Goal: Transaction & Acquisition: Obtain resource

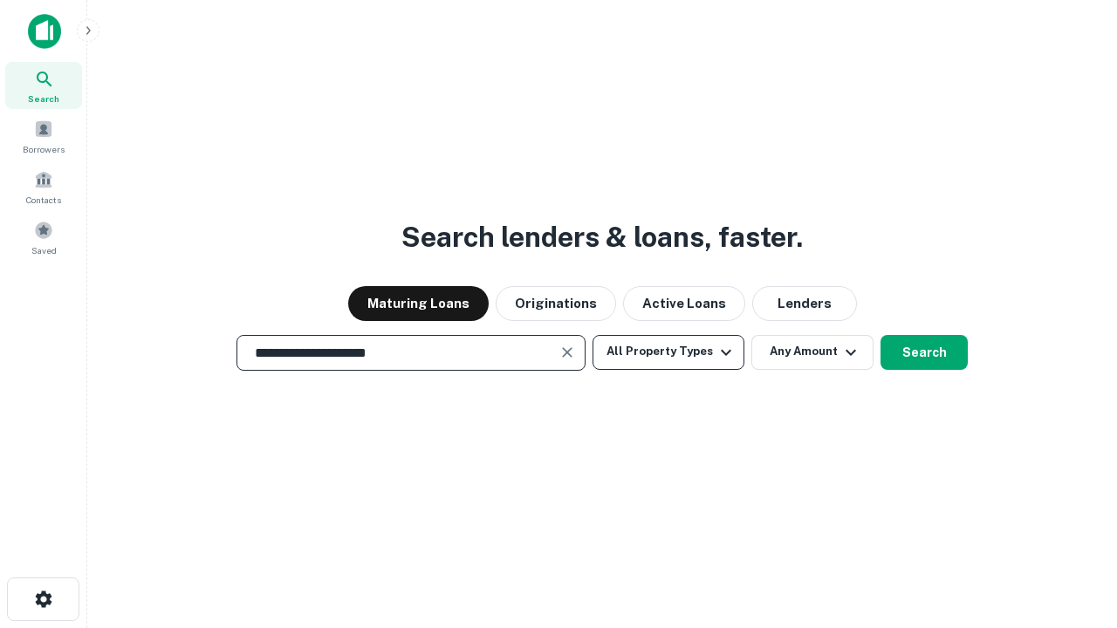
type input "**********"
click at [669, 352] on button "All Property Types" at bounding box center [669, 352] width 152 height 35
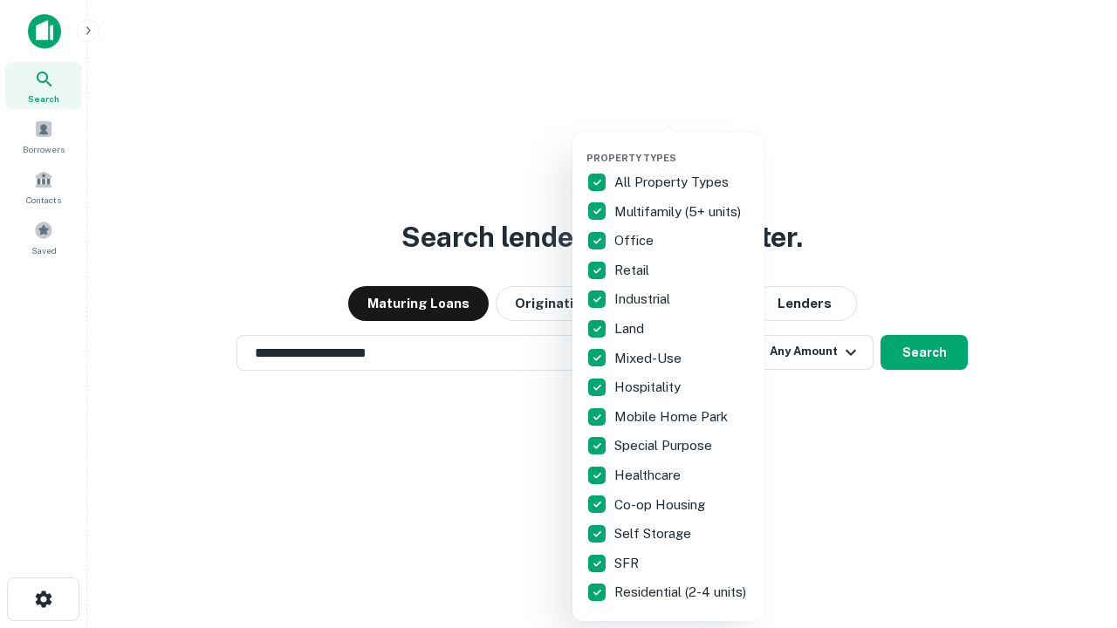
click at [683, 147] on button "button" at bounding box center [683, 147] width 192 height 1
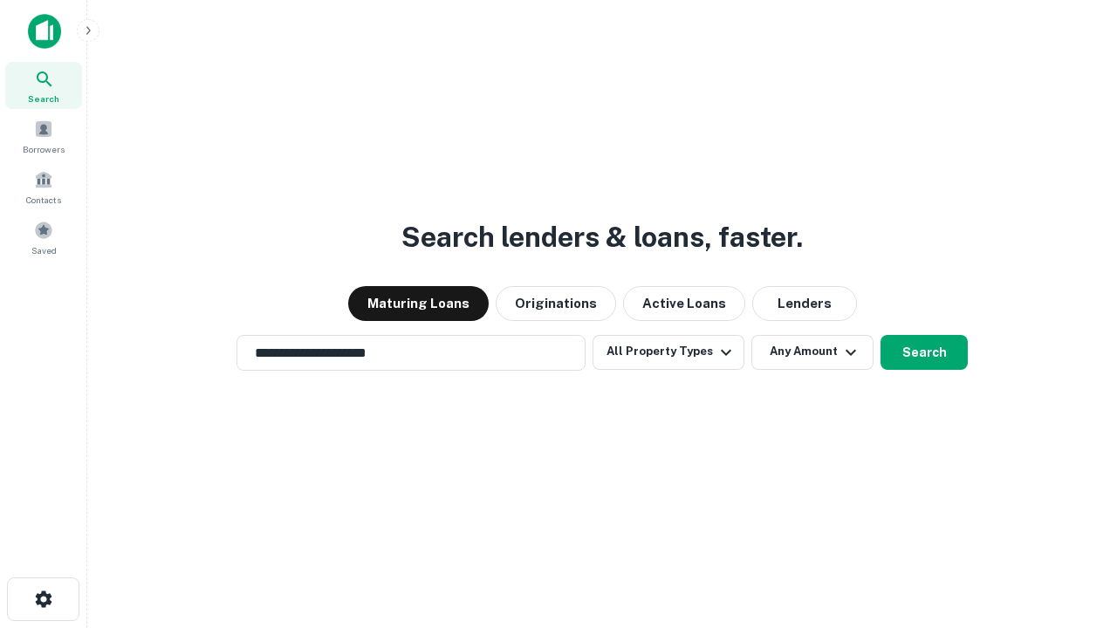
scroll to position [27, 0]
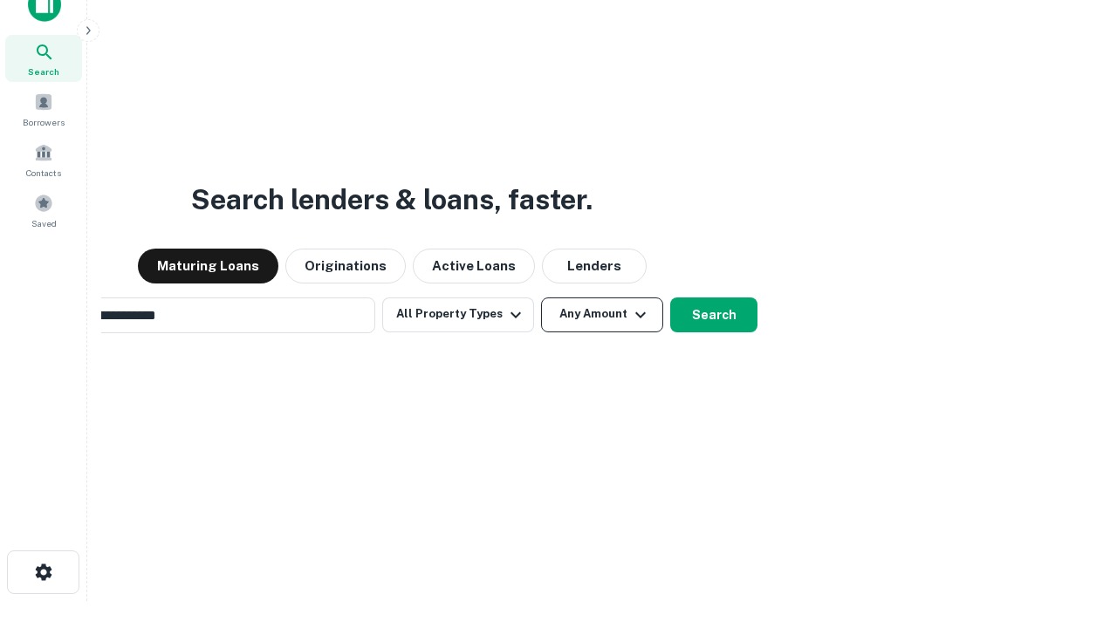
click at [541, 298] on button "Any Amount" at bounding box center [602, 315] width 122 height 35
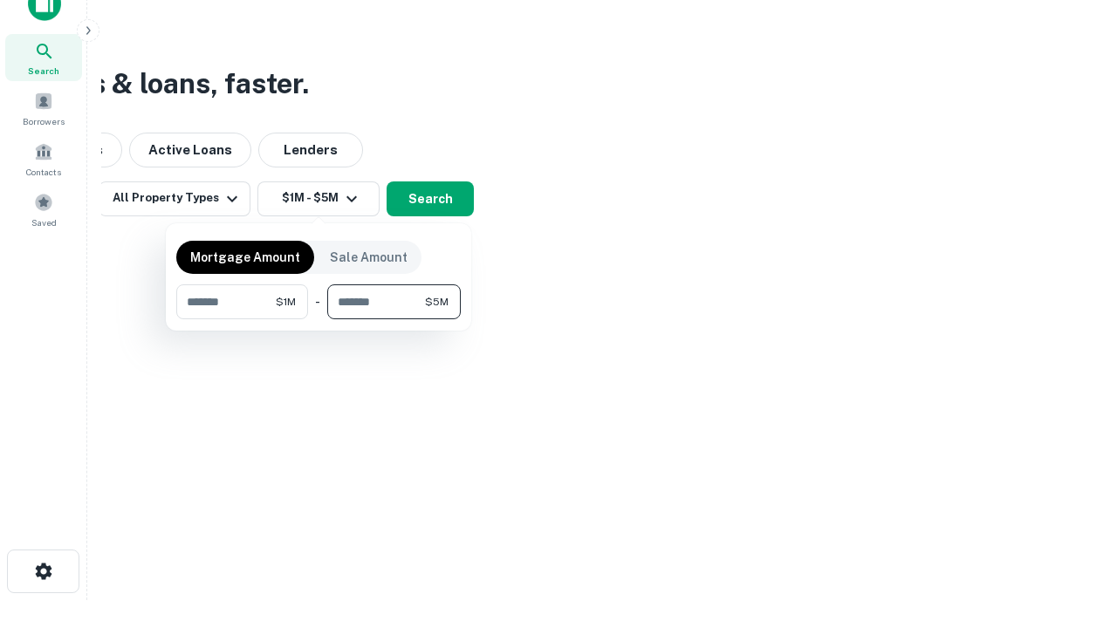
type input "*******"
click at [319, 319] on button "button" at bounding box center [318, 319] width 285 height 1
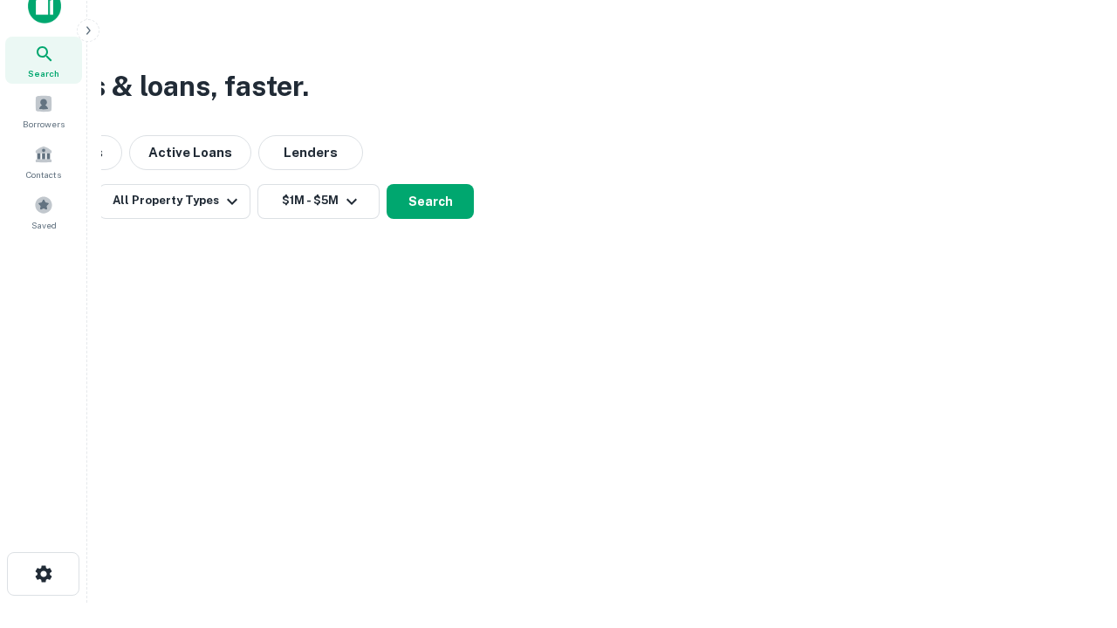
scroll to position [10, 322]
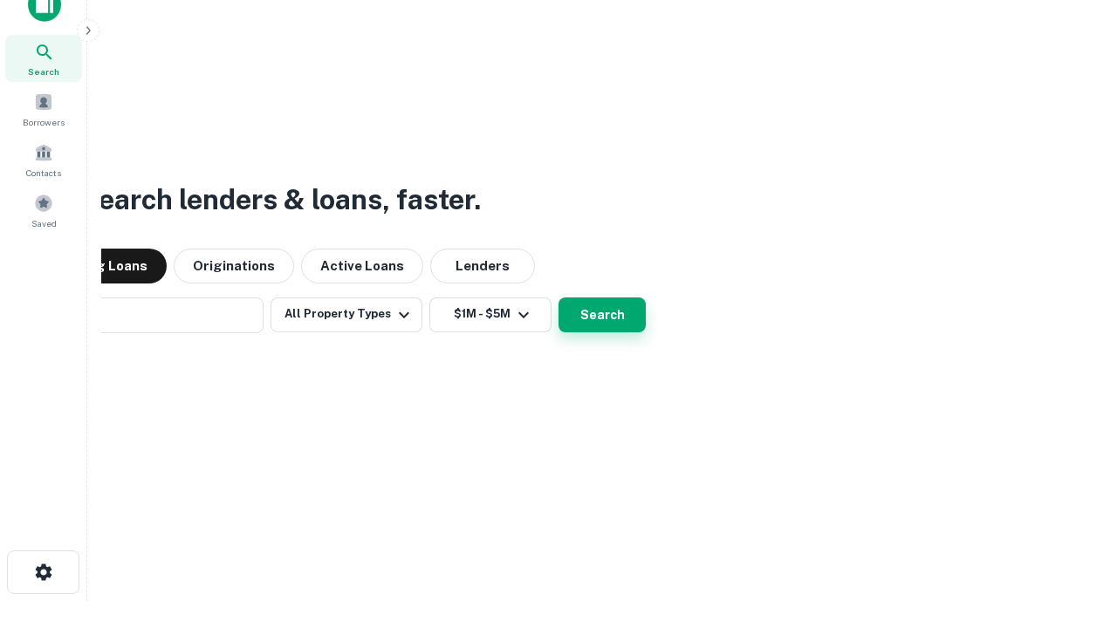
click at [559, 298] on button "Search" at bounding box center [602, 315] width 87 height 35
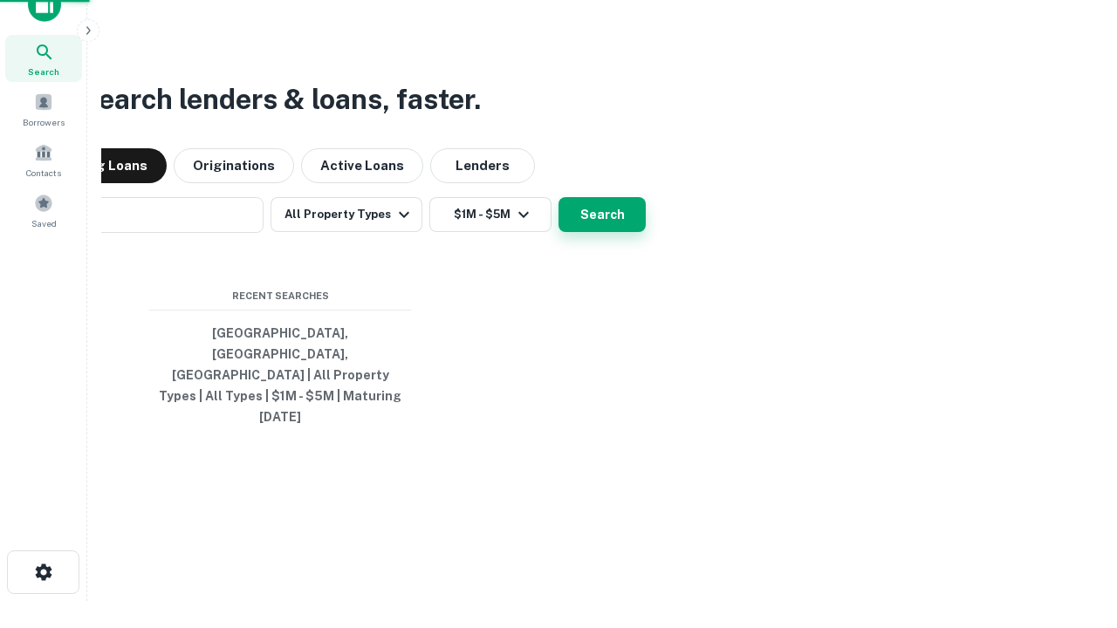
scroll to position [46, 494]
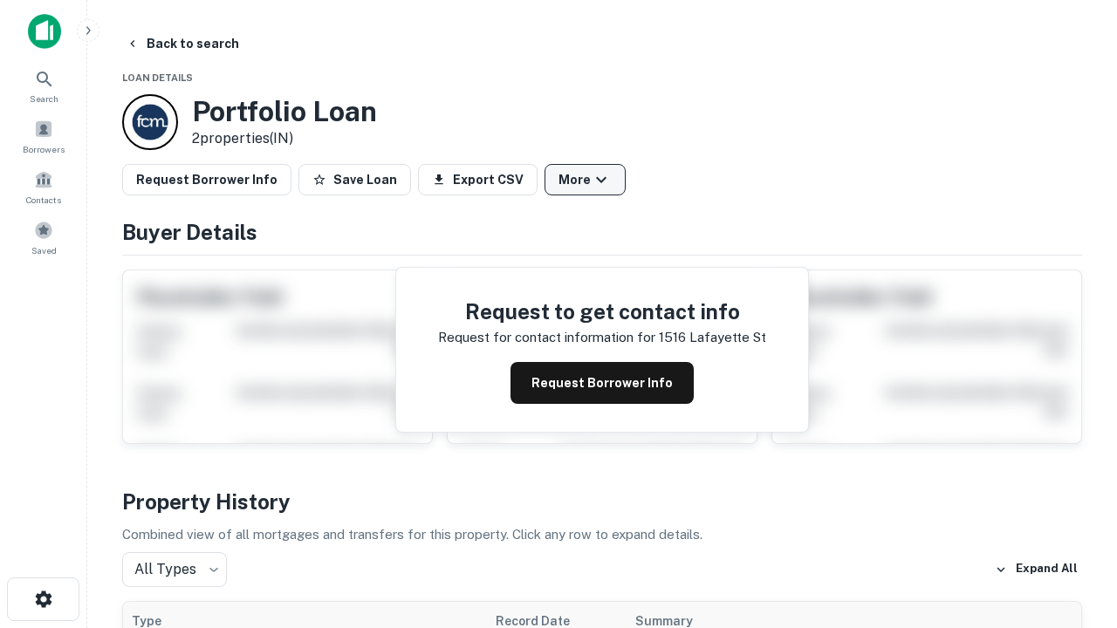
click at [585, 180] on button "More" at bounding box center [585, 179] width 81 height 31
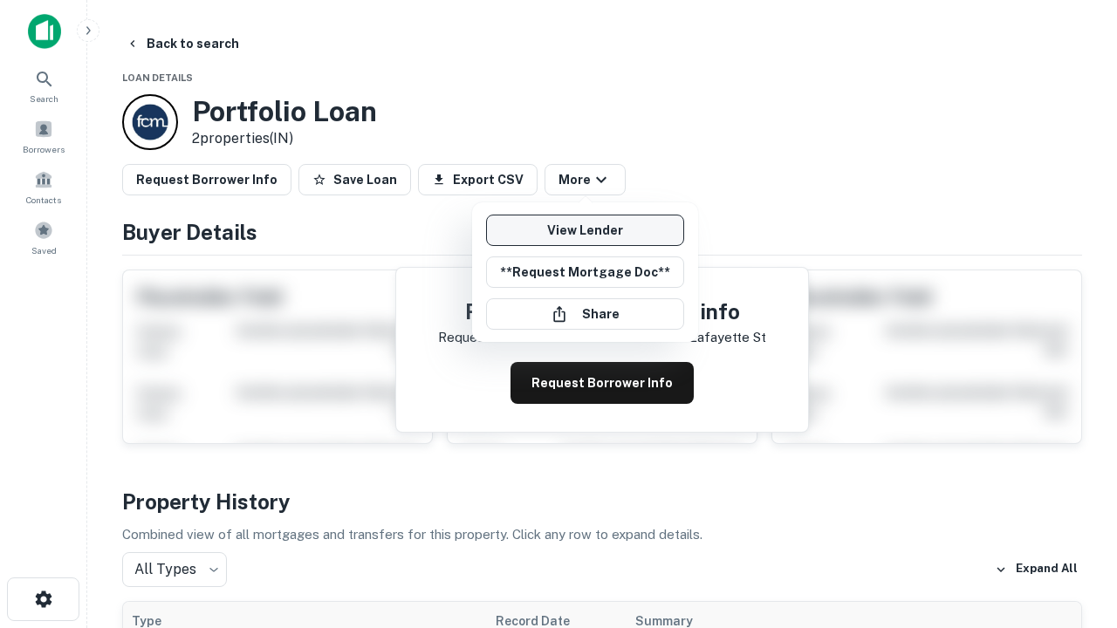
click at [585, 230] on link "View Lender" at bounding box center [585, 230] width 198 height 31
